Goal: Navigation & Orientation: Understand site structure

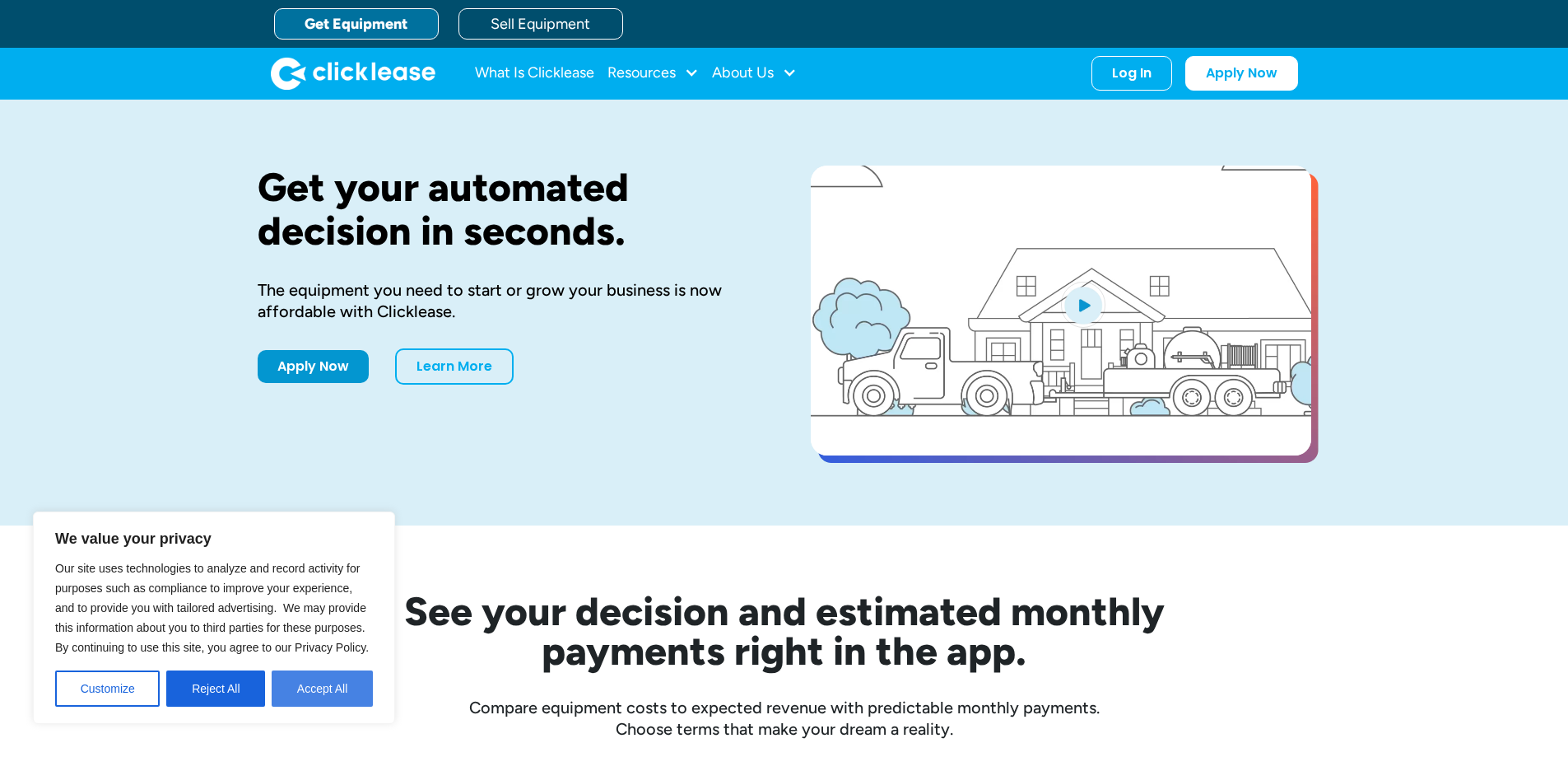
click at [366, 690] on button "Accept All" at bounding box center [322, 688] width 102 height 36
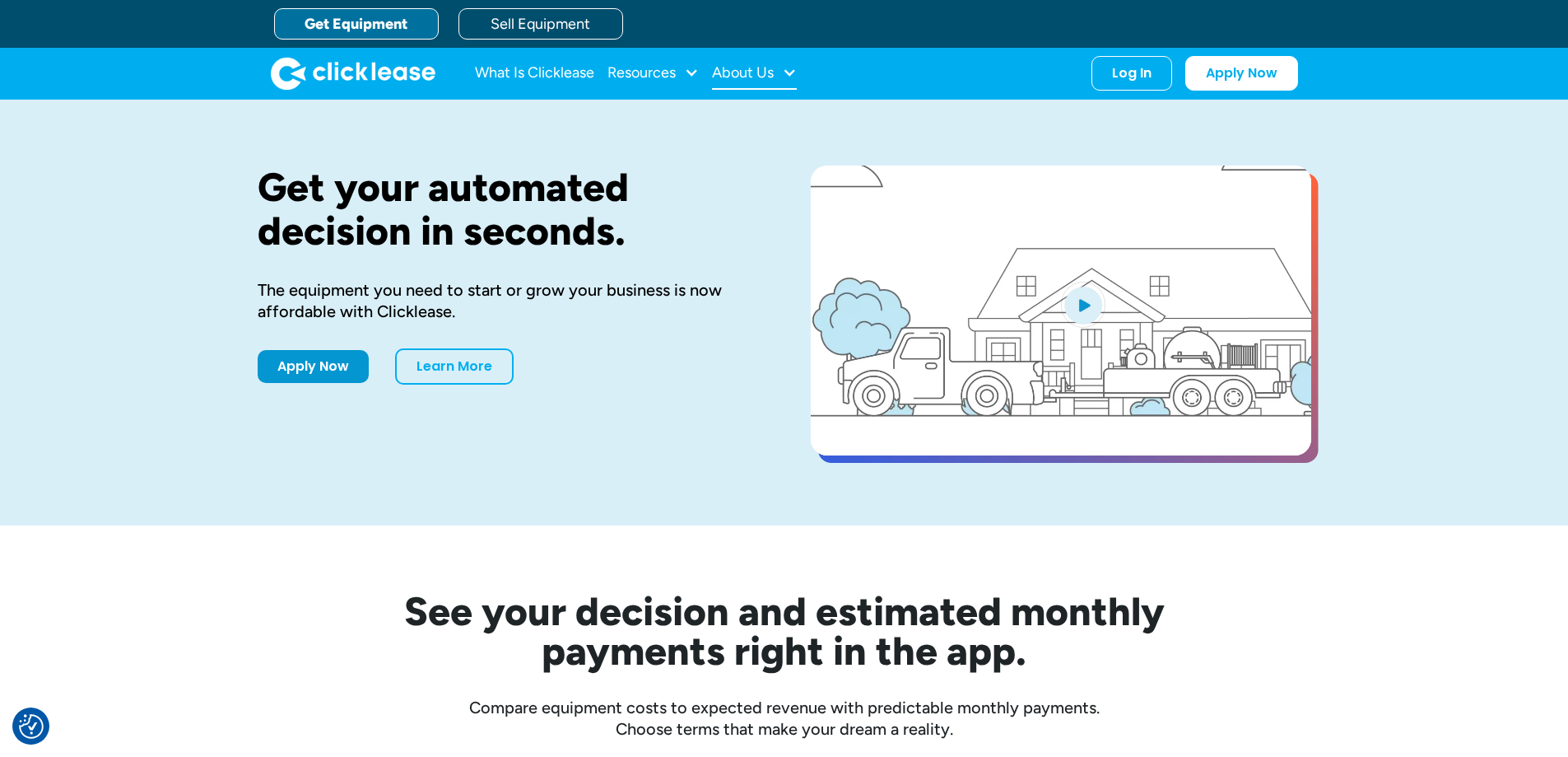
click at [790, 72] on div at bounding box center [789, 72] width 15 height 15
click at [361, 30] on link "Get Equipment" at bounding box center [356, 23] width 165 height 31
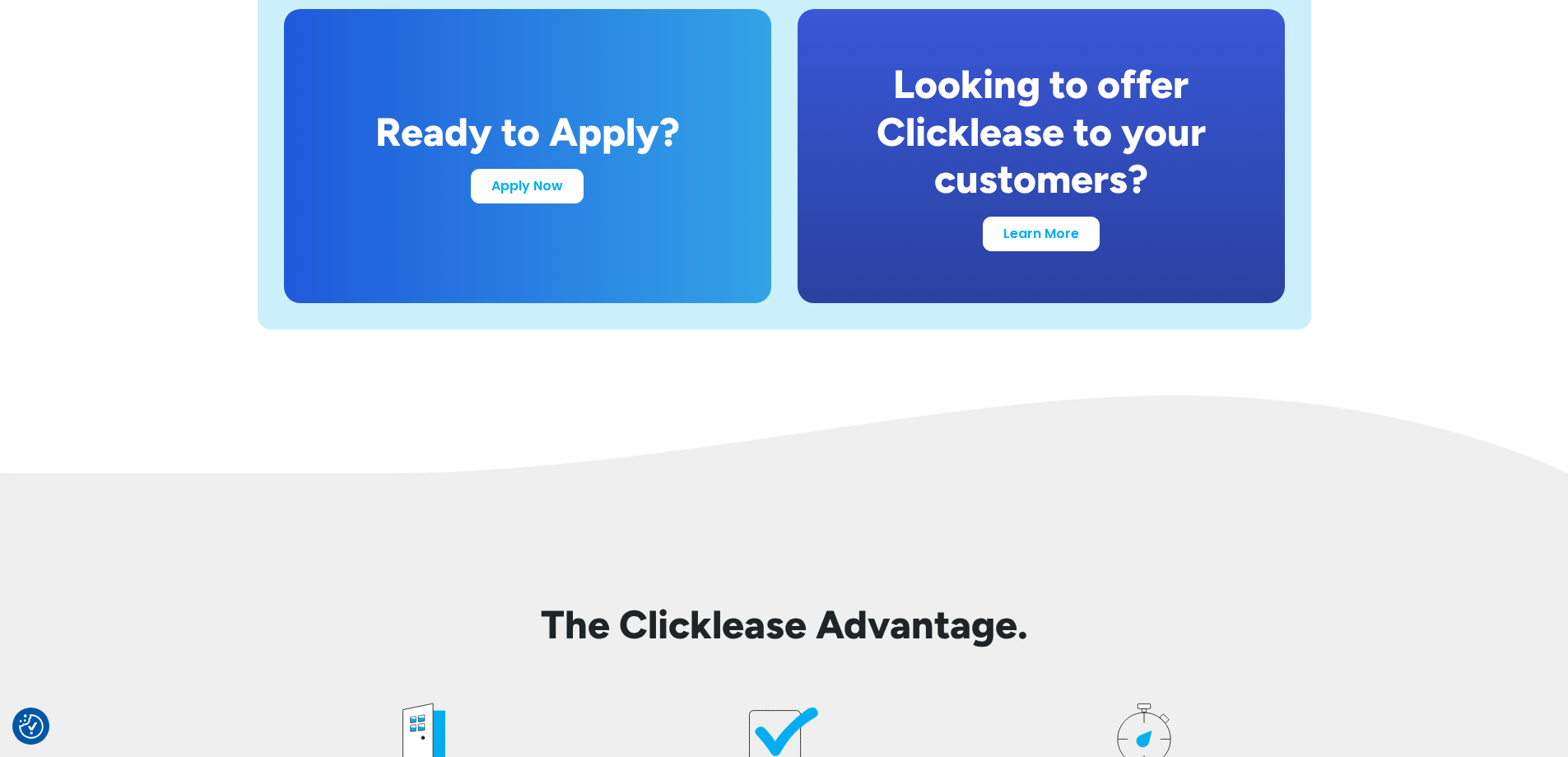
scroll to position [3211, 0]
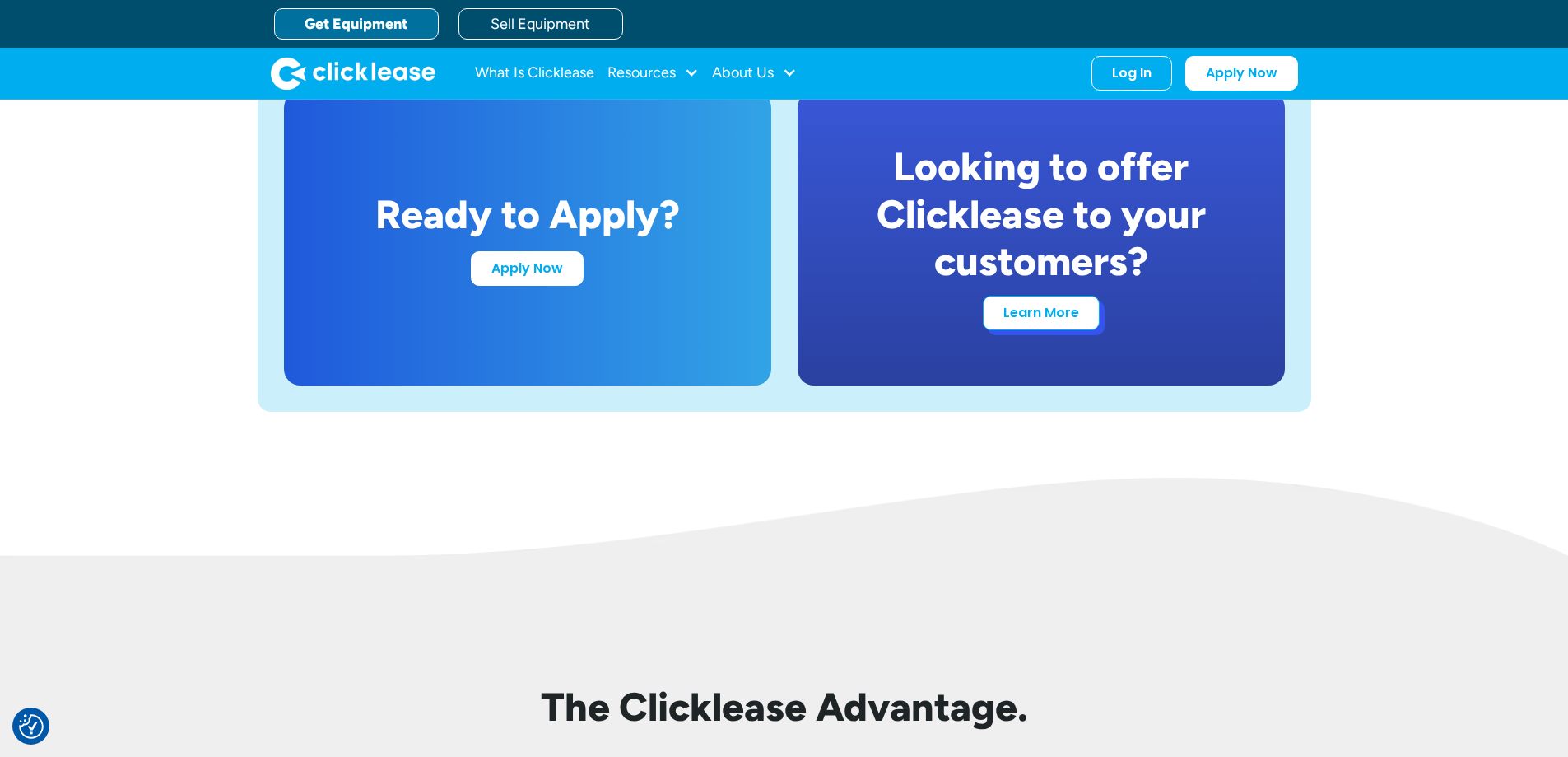
click at [1036, 321] on link "Learn More" at bounding box center [1040, 312] width 117 height 35
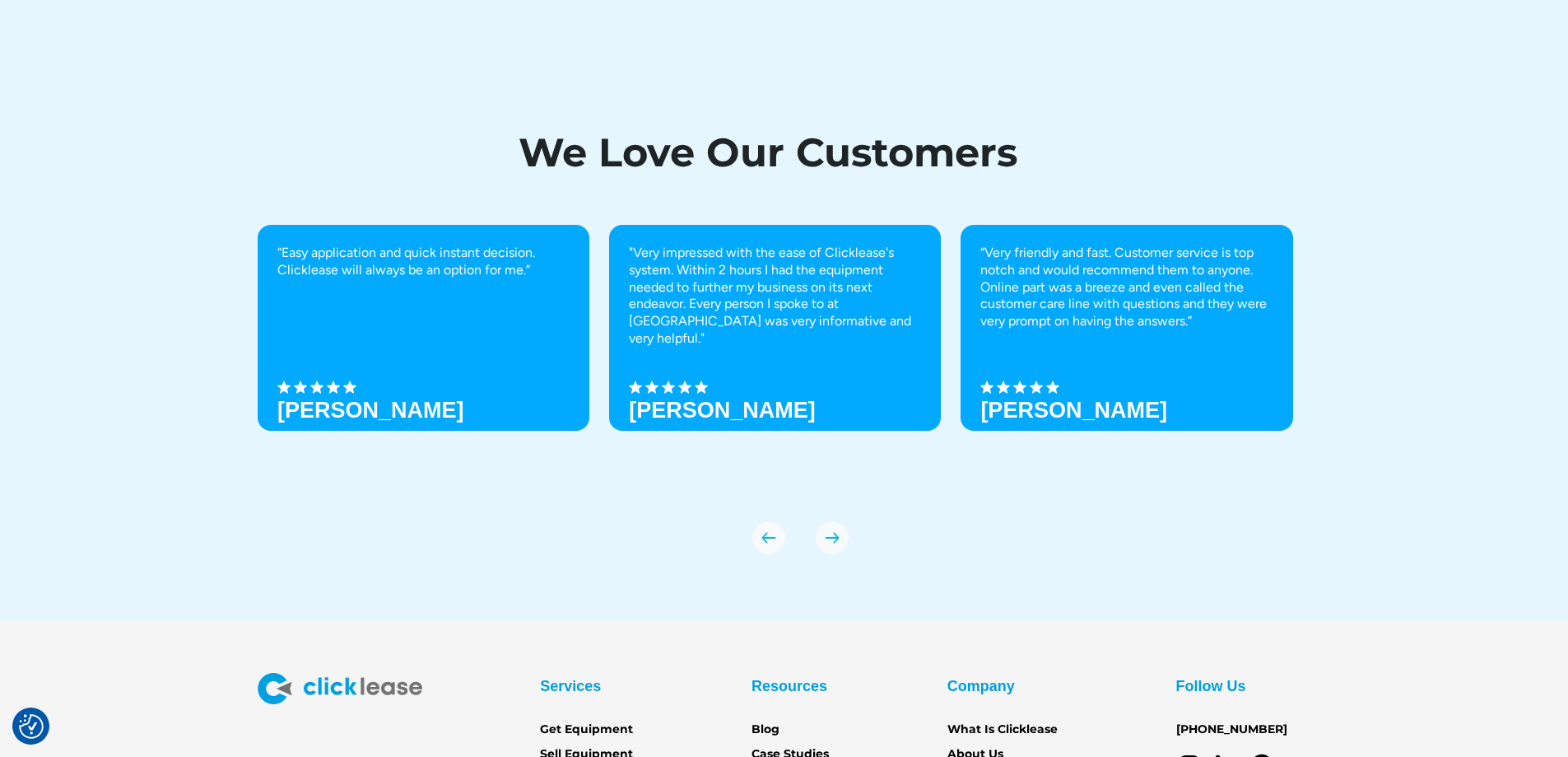
scroll to position [5803, 0]
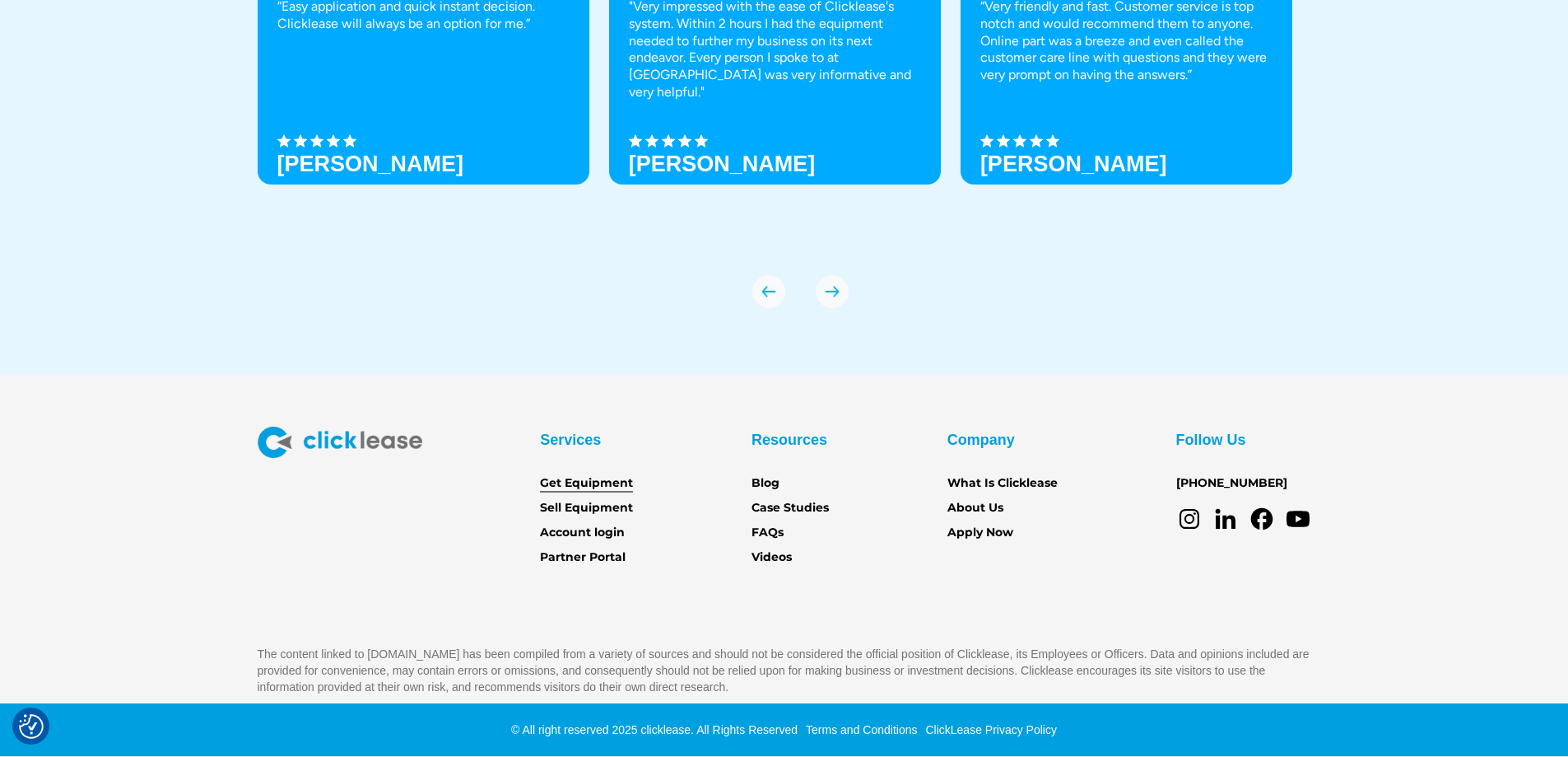
click at [605, 482] on link "Get Equipment" at bounding box center [586, 483] width 93 height 18
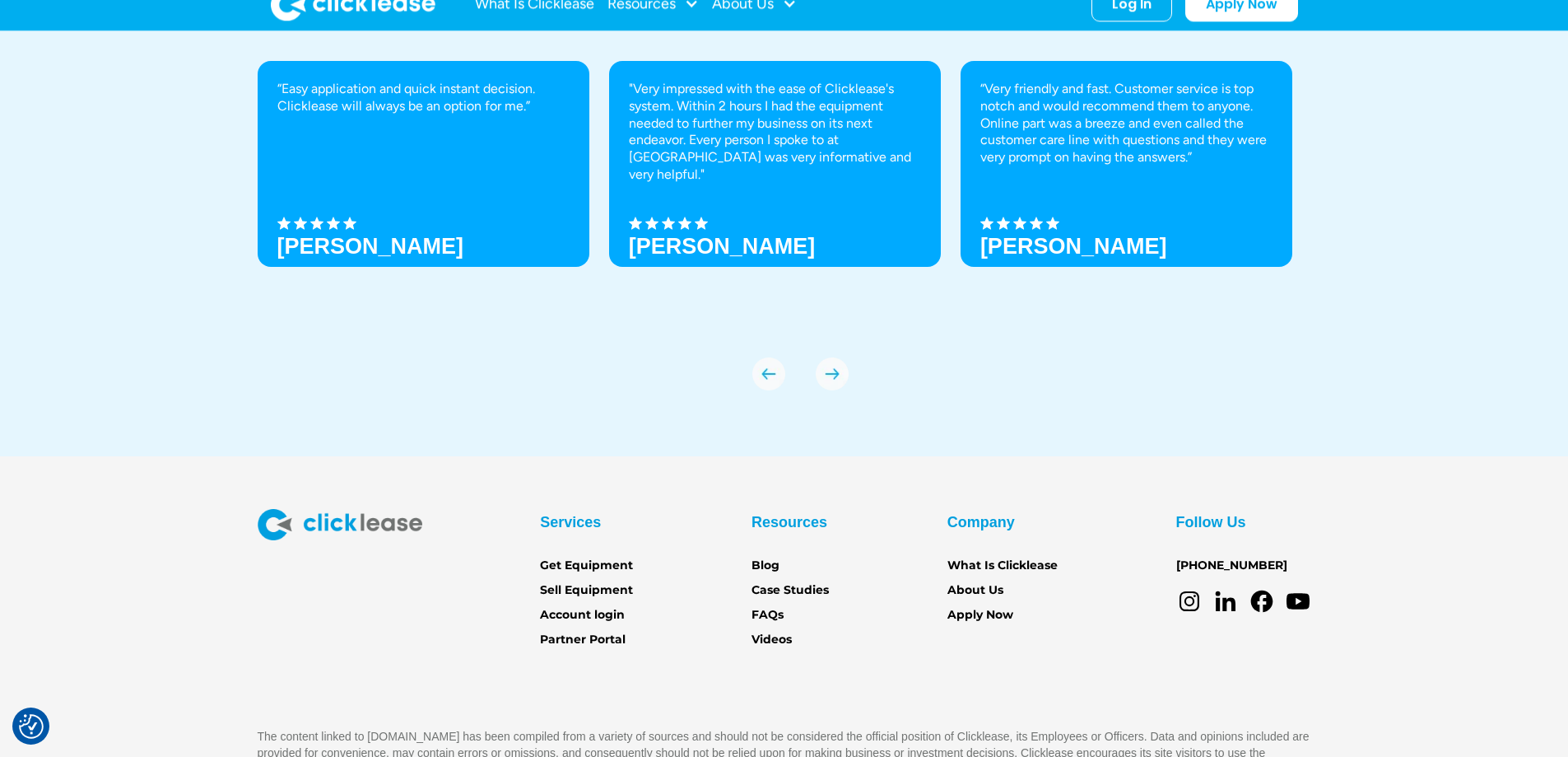
scroll to position [5803, 0]
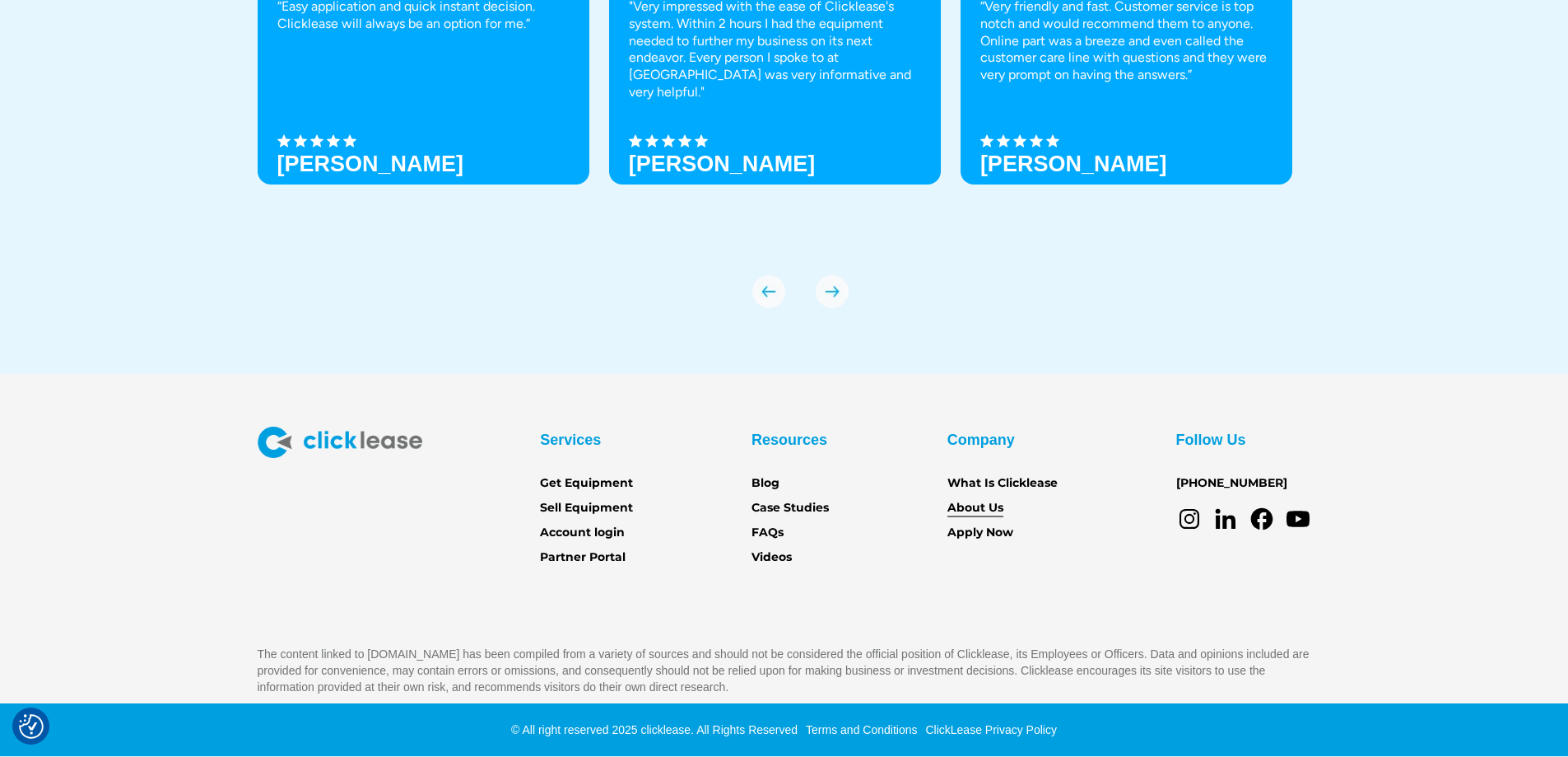
click at [984, 506] on link "About Us" at bounding box center [976, 508] width 56 height 18
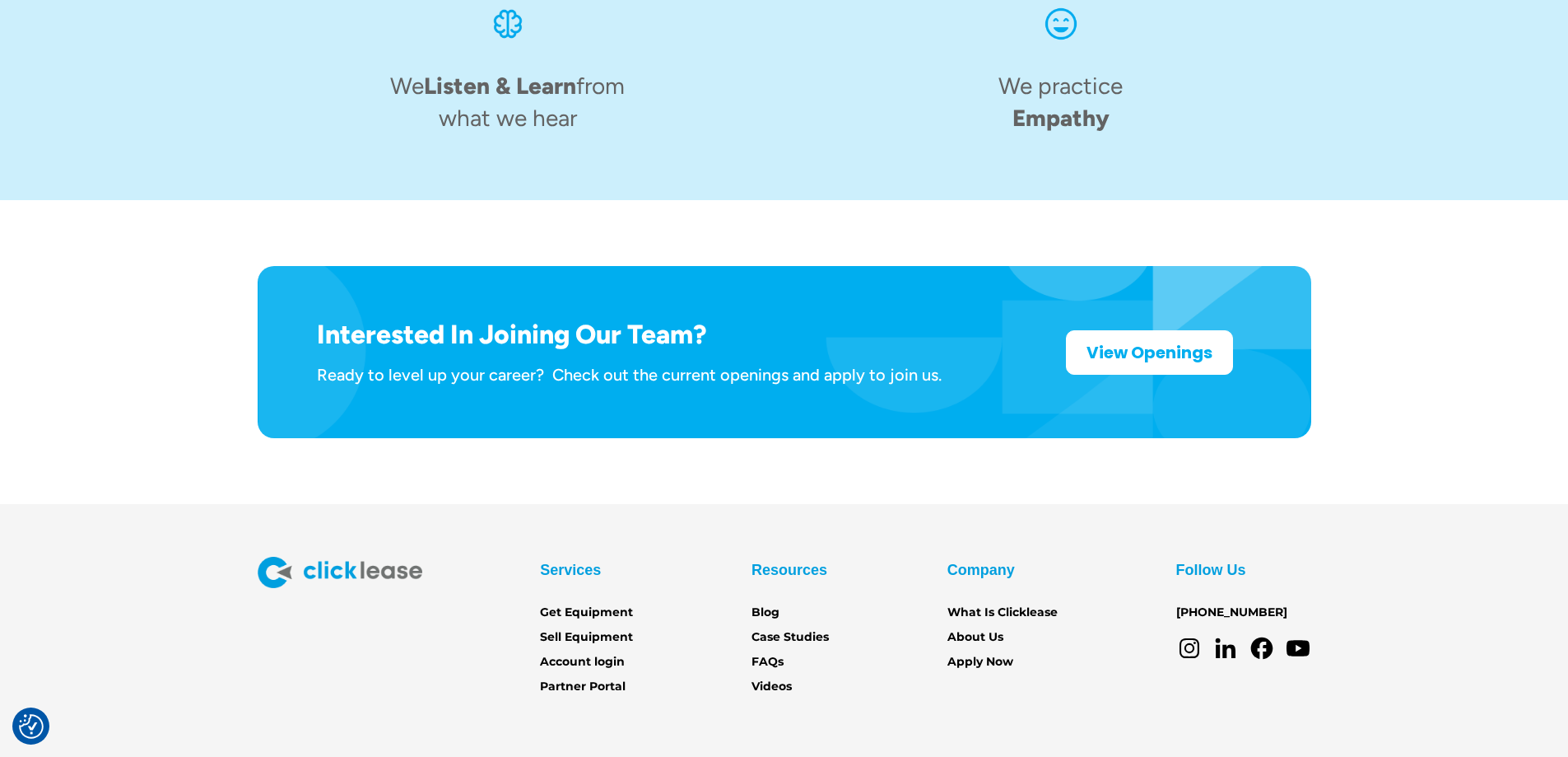
scroll to position [2555, 0]
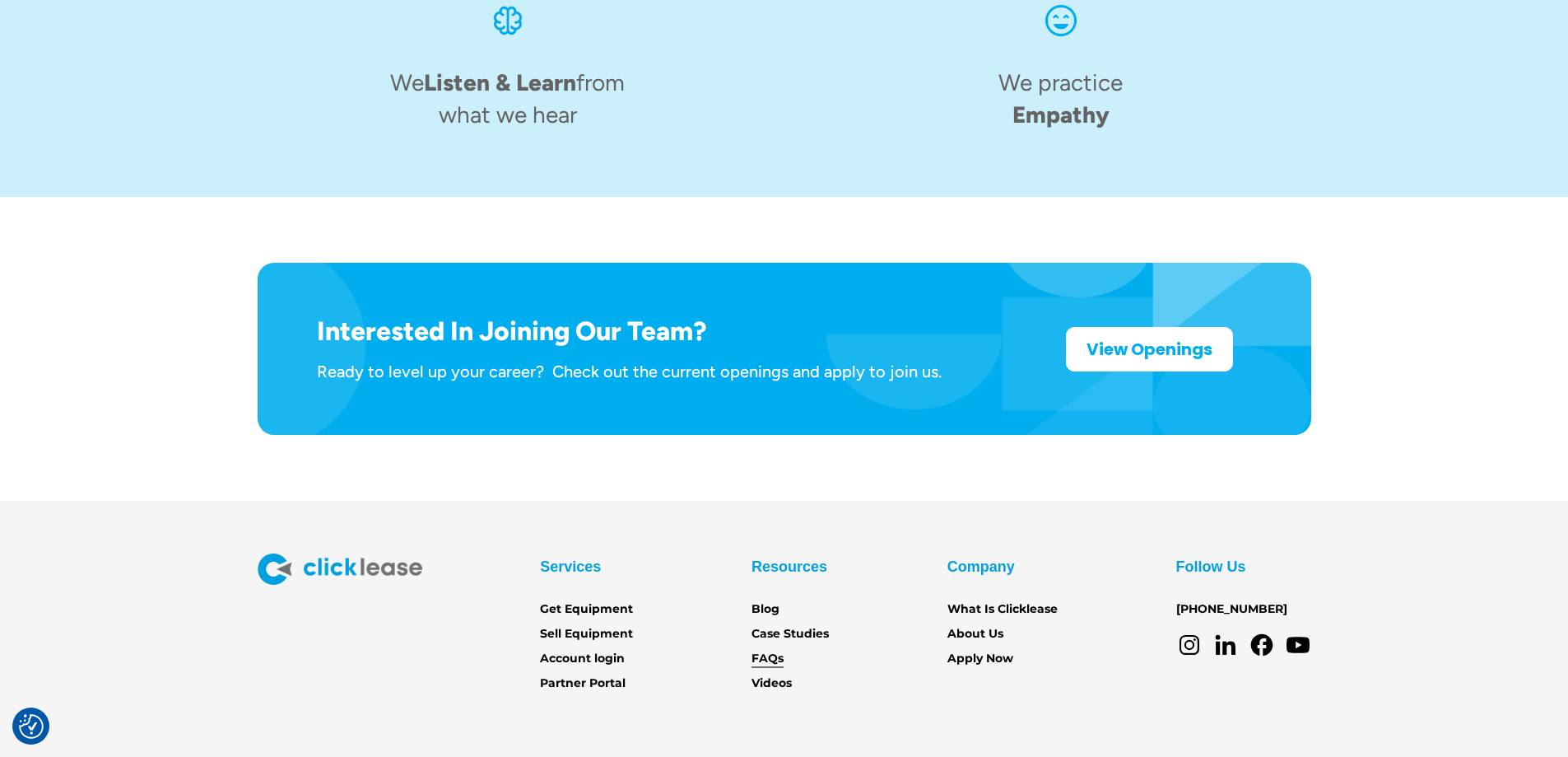
click at [768, 649] on link "FAQs" at bounding box center [768, 658] width 32 height 18
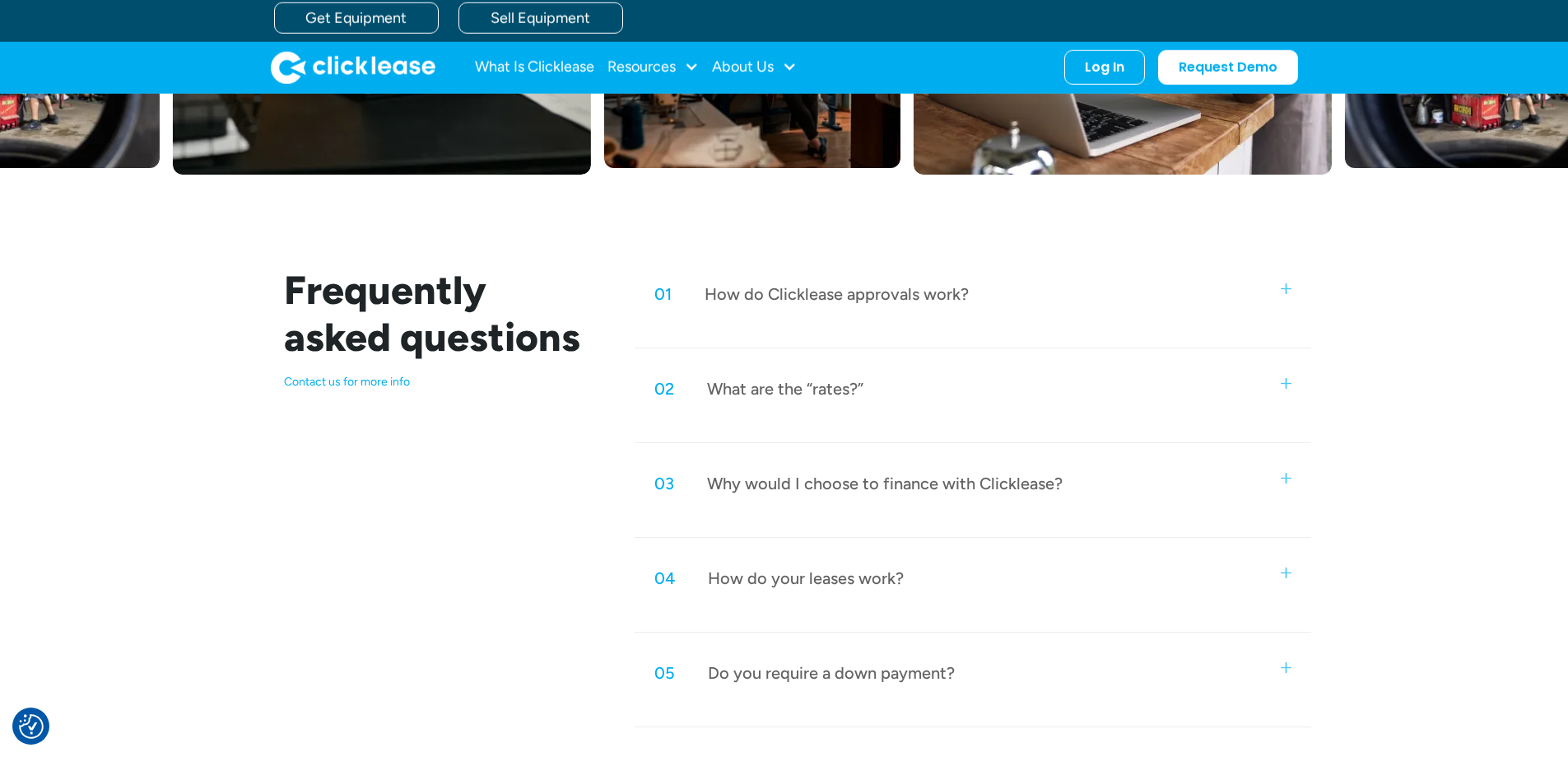
scroll to position [544, 0]
